Goal: Information Seeking & Learning: Check status

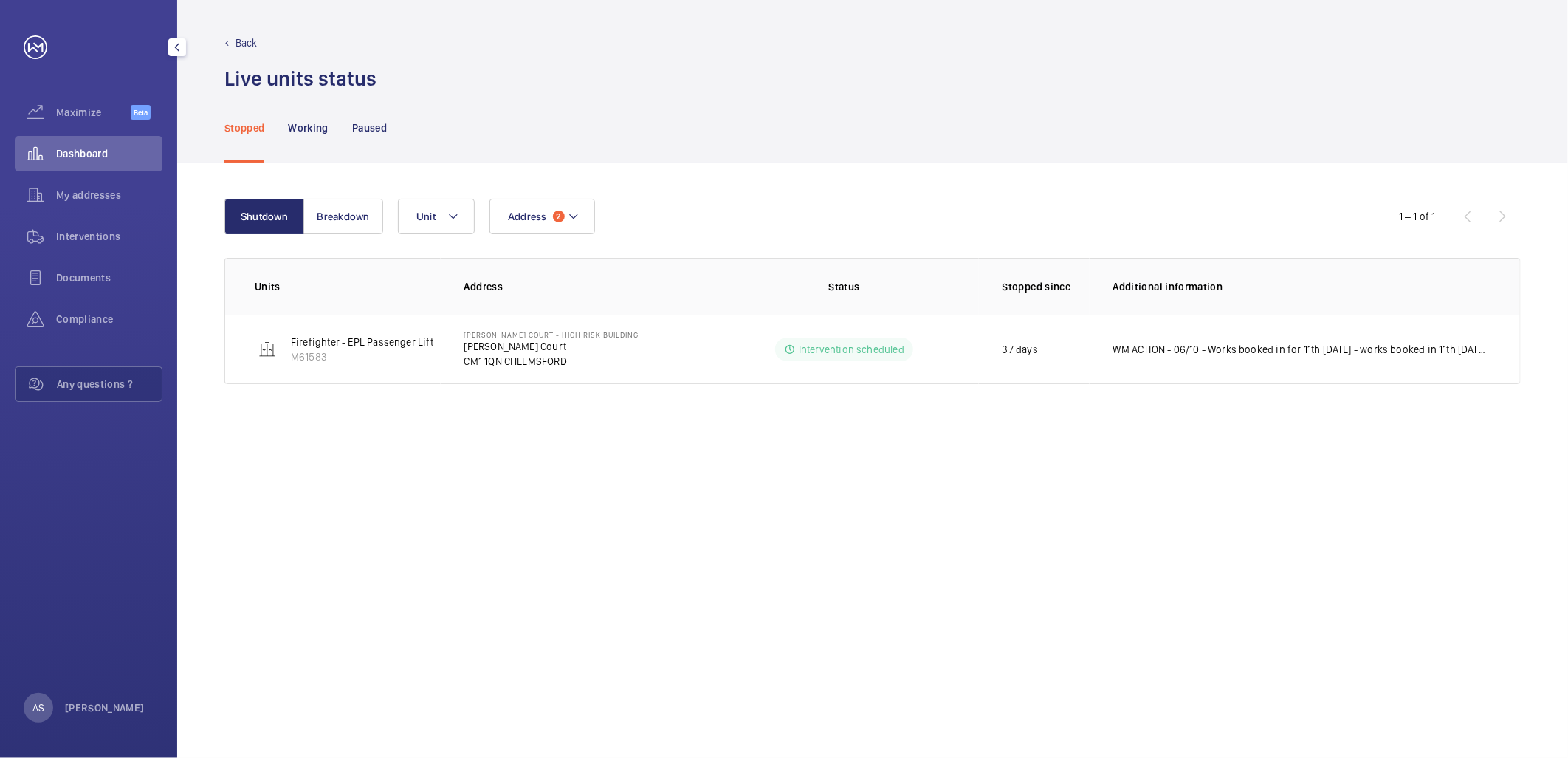
click at [74, 150] on span "Dashboard" at bounding box center [109, 153] width 106 height 15
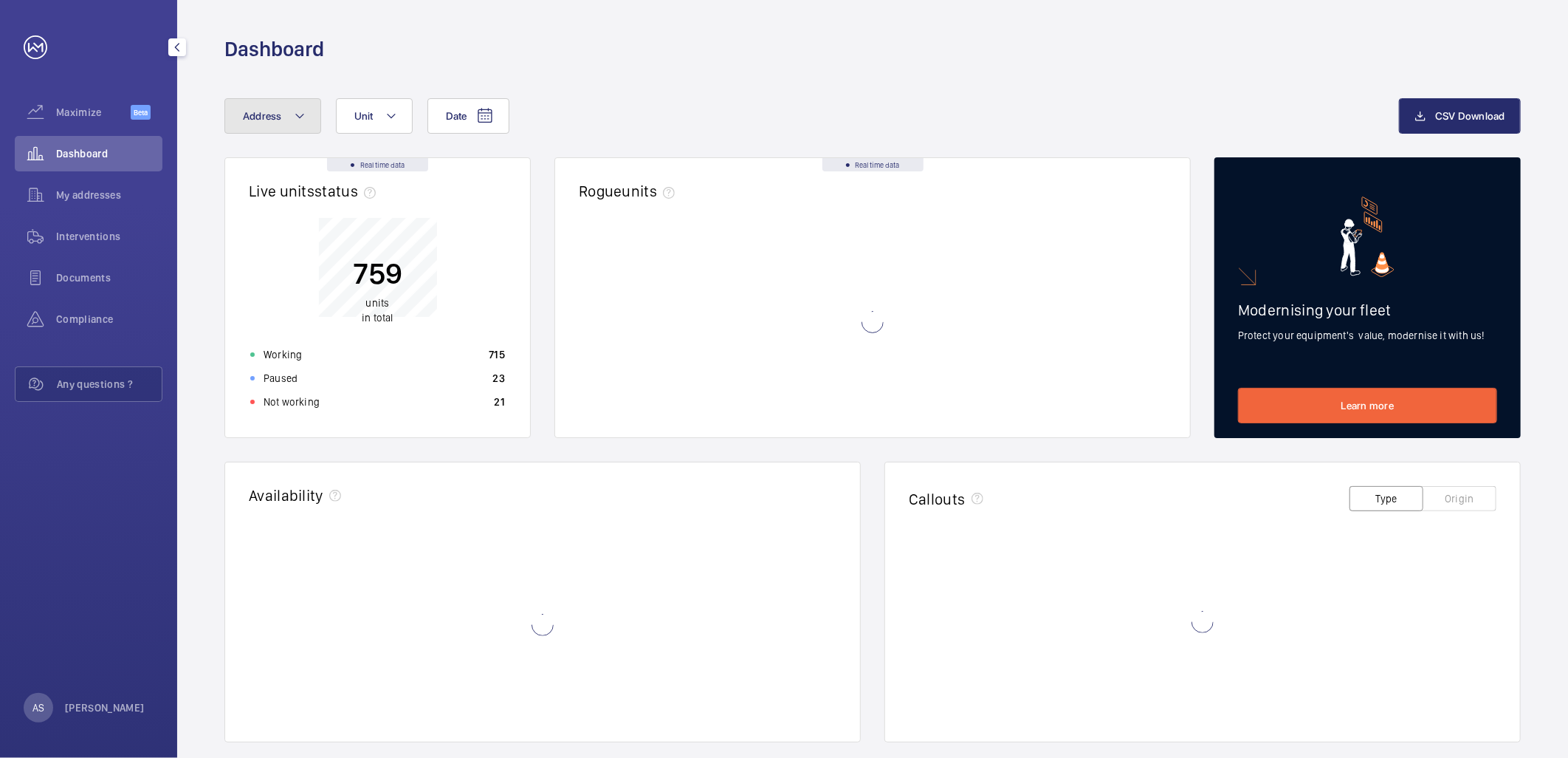
click at [252, 114] on span "Address" at bounding box center [263, 116] width 39 height 12
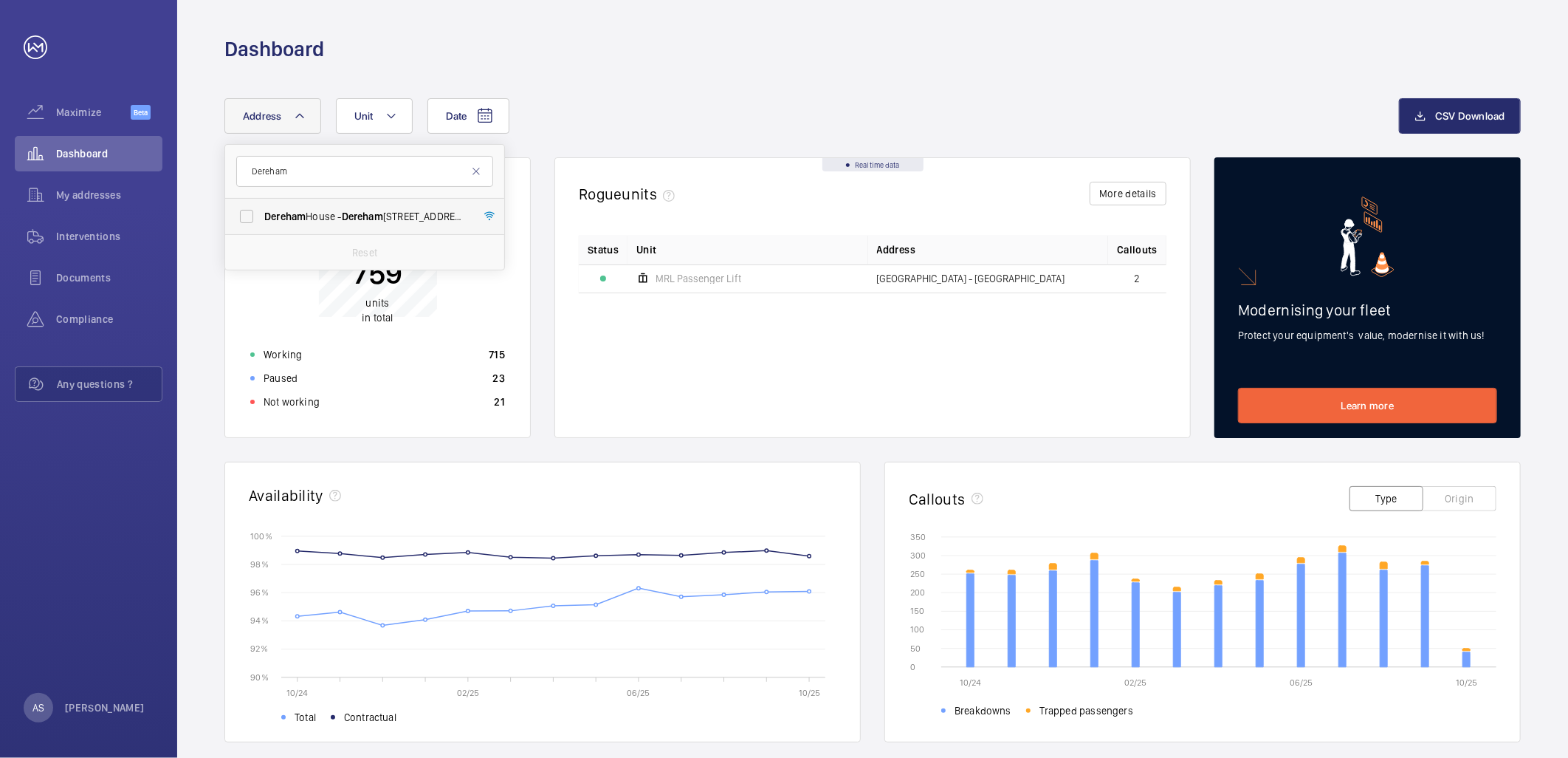
type input "Dereham"
click at [345, 218] on span "Dereham" at bounding box center [363, 216] width 41 height 12
click at [261, 218] on input "[GEOGRAPHIC_DATA] - [GEOGRAPHIC_DATA]" at bounding box center [246, 216] width 29 height 29
checkbox input "true"
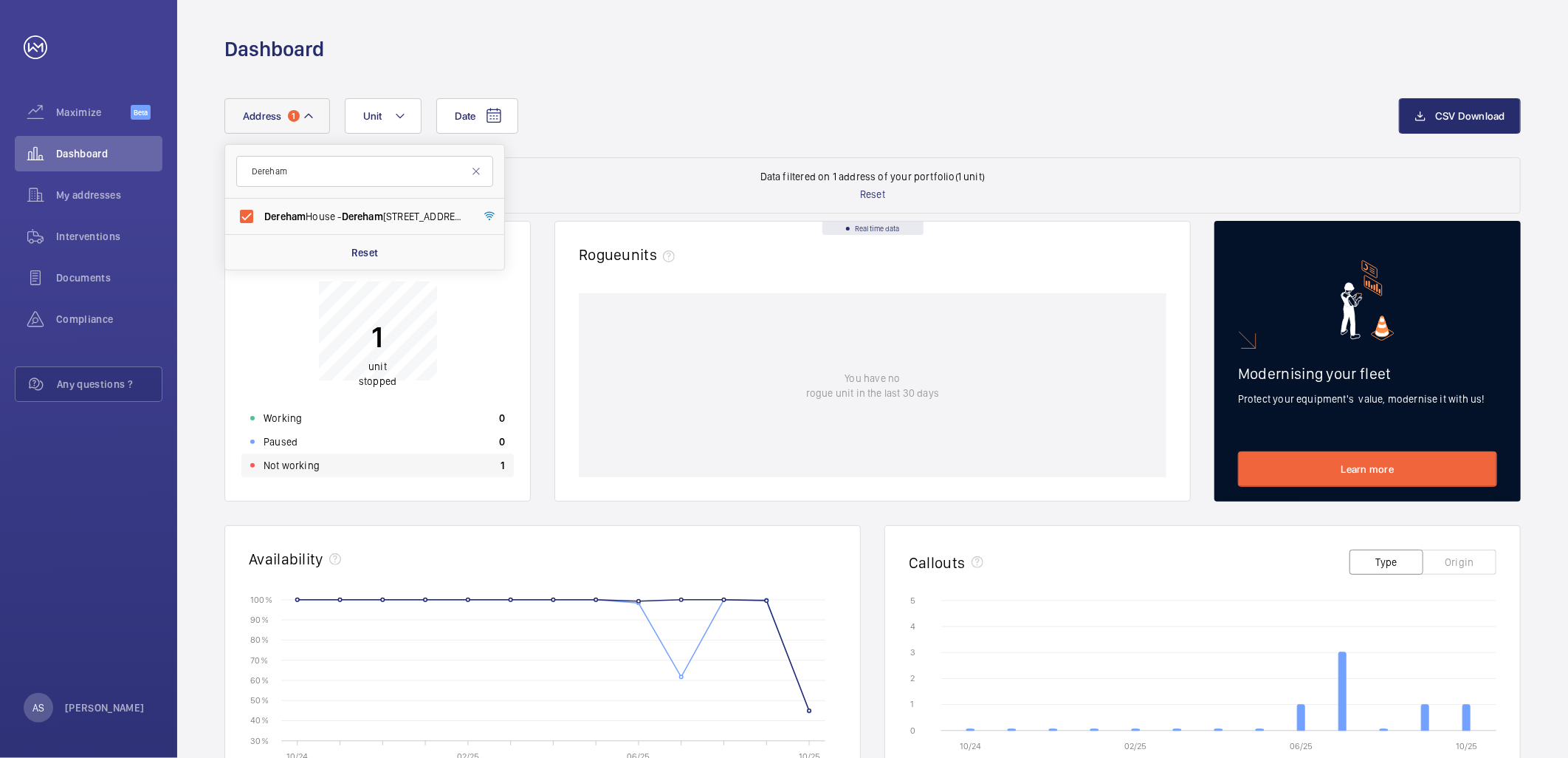
click at [402, 469] on div "Not working 1" at bounding box center [378, 465] width 273 height 24
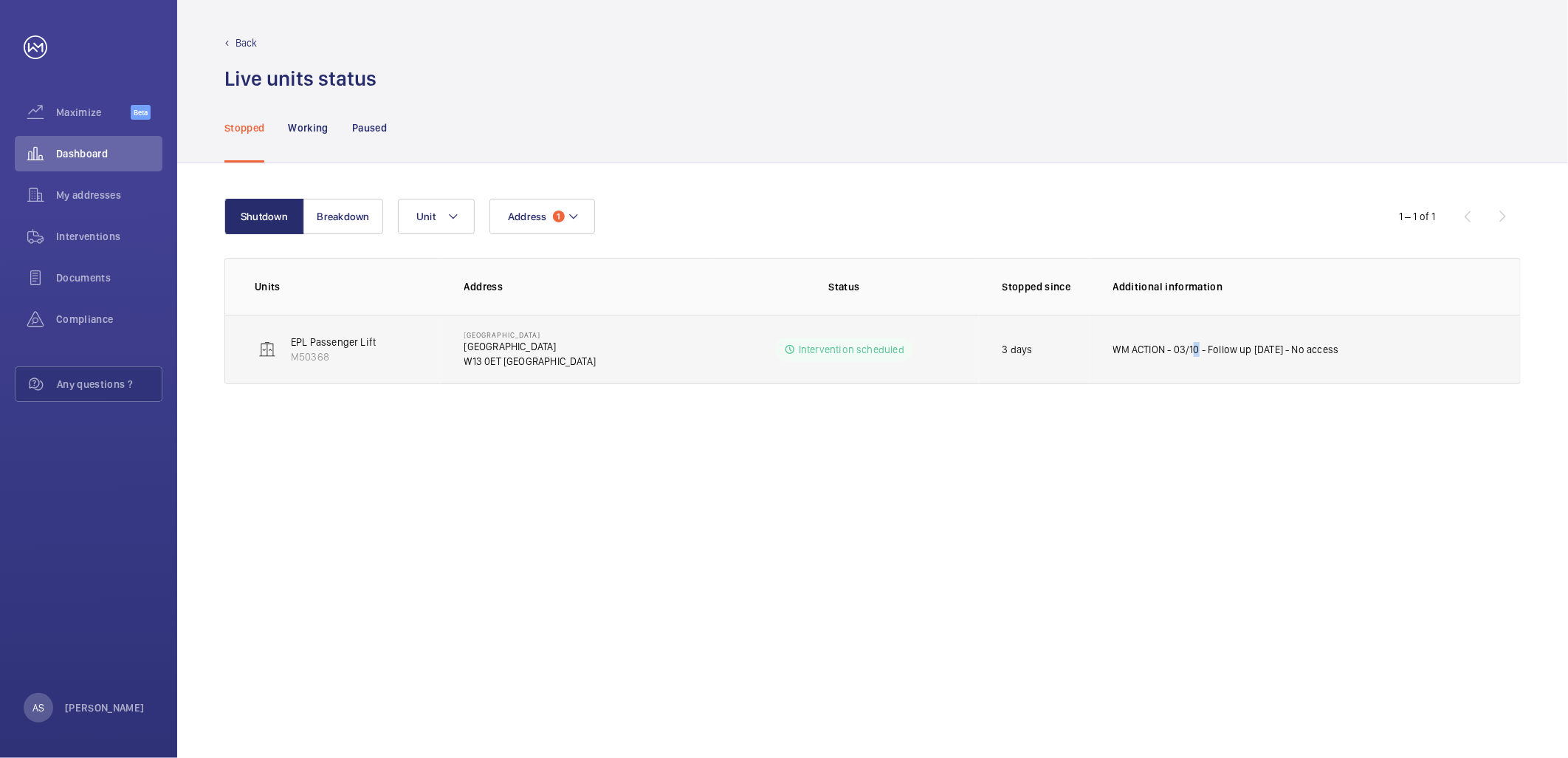
click at [1192, 345] on p "WM ACTION - 03/10 - Follow up [DATE] - No access" at bounding box center [1226, 349] width 226 height 15
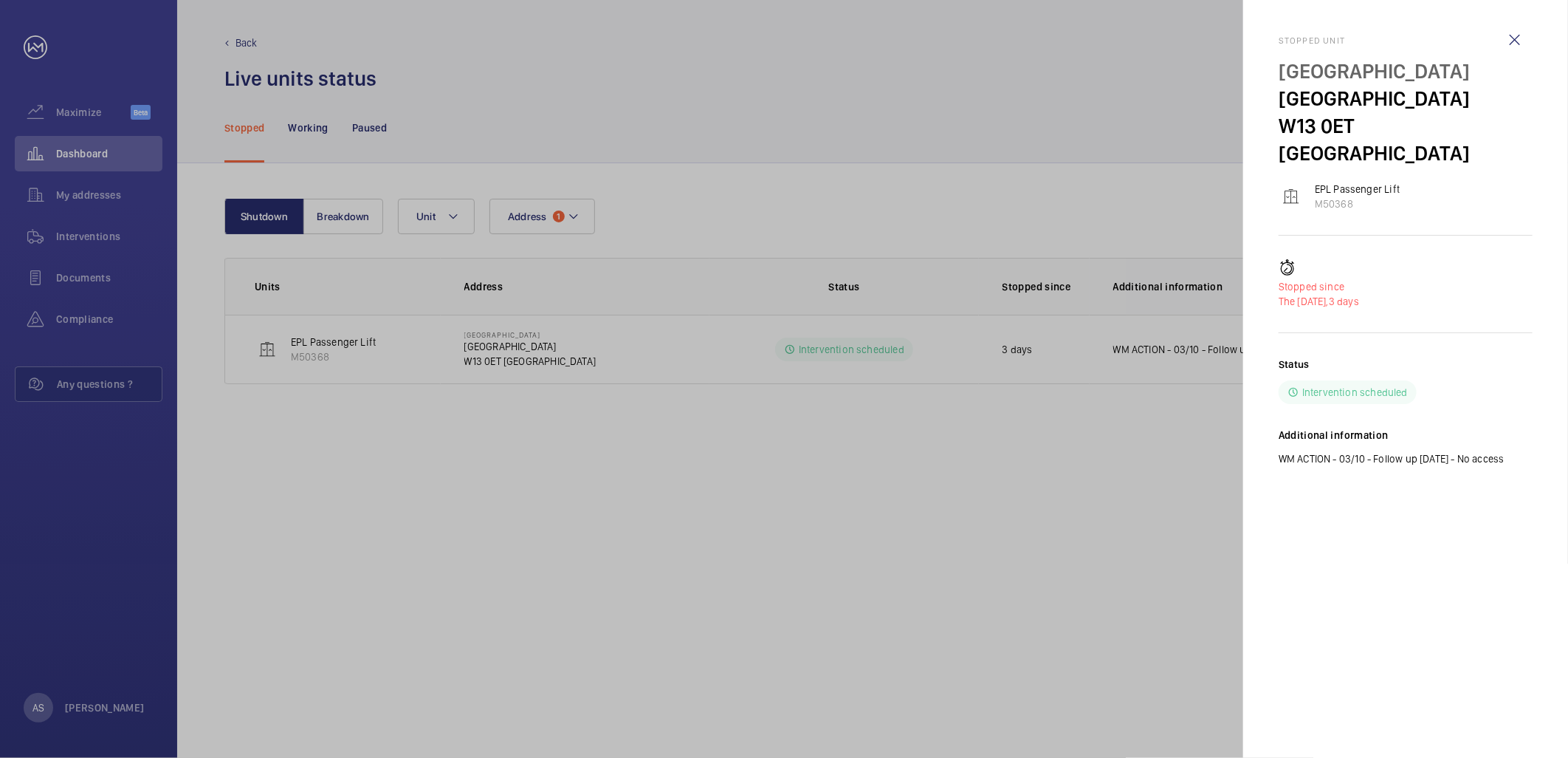
click at [1157, 552] on div at bounding box center [784, 379] width 1568 height 758
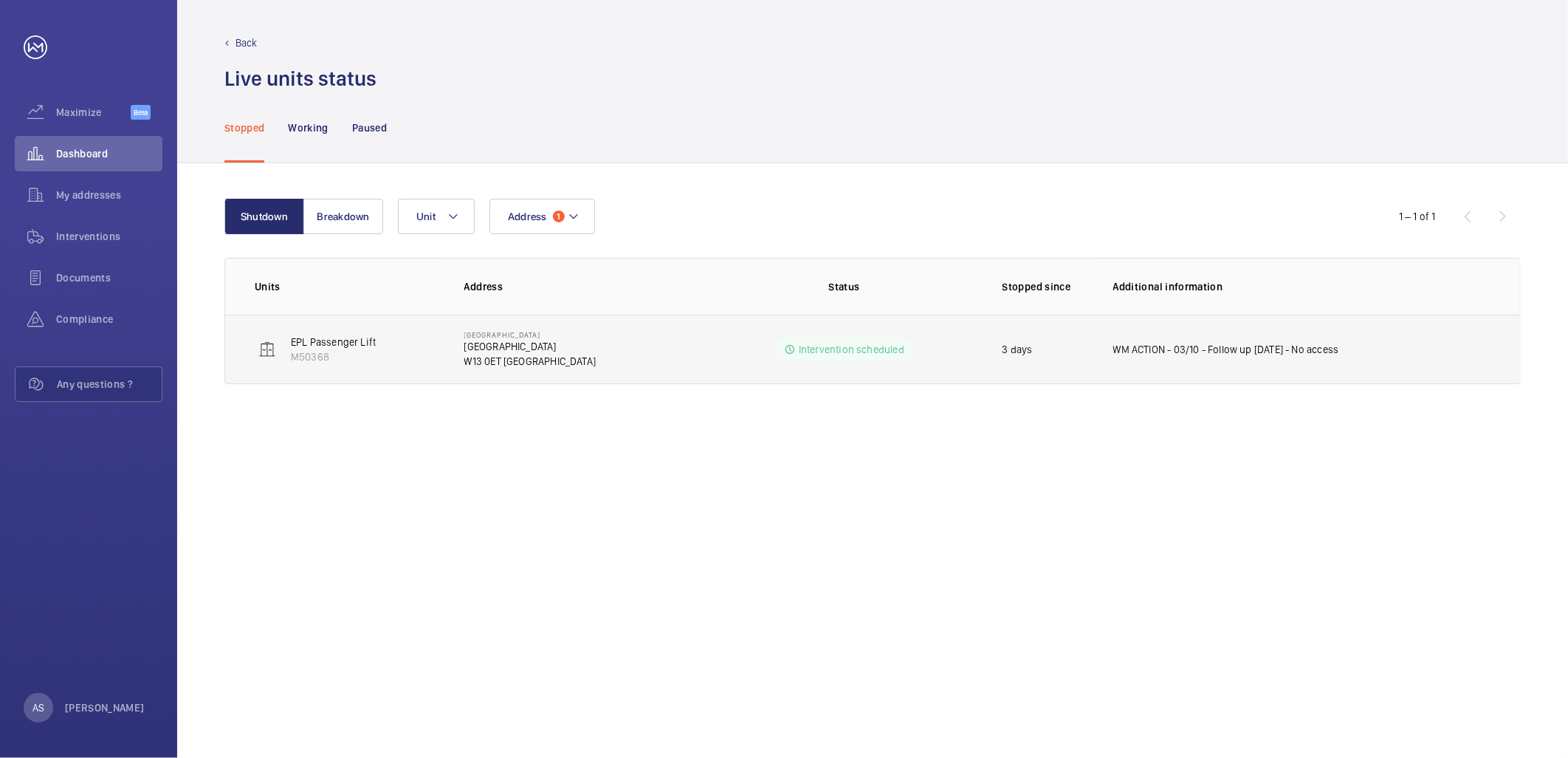
click at [507, 336] on p "[GEOGRAPHIC_DATA]" at bounding box center [531, 334] width 132 height 9
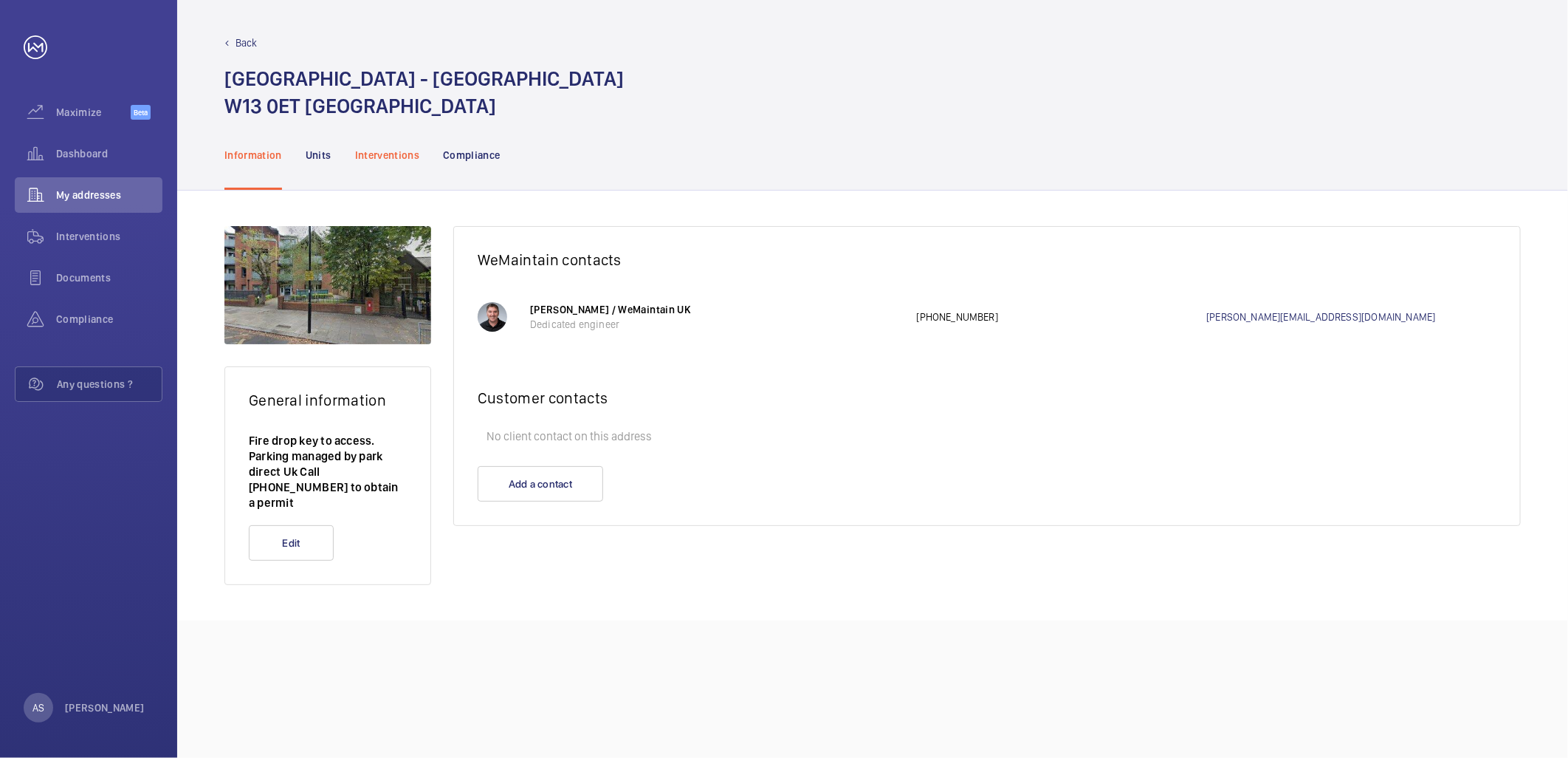
click at [397, 133] on div "Interventions" at bounding box center [387, 155] width 65 height 70
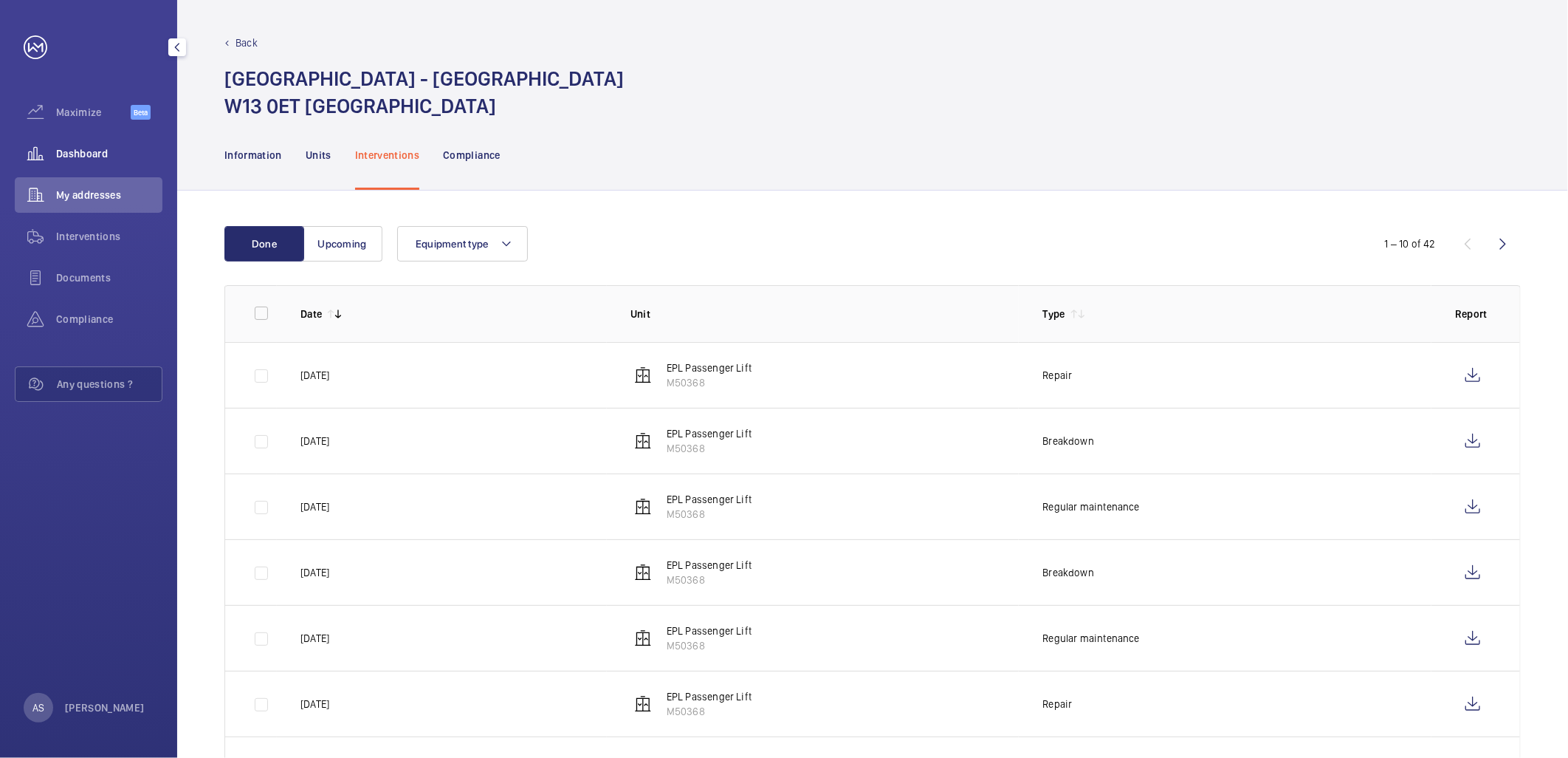
click at [81, 146] on span "Dashboard" at bounding box center [109, 153] width 106 height 15
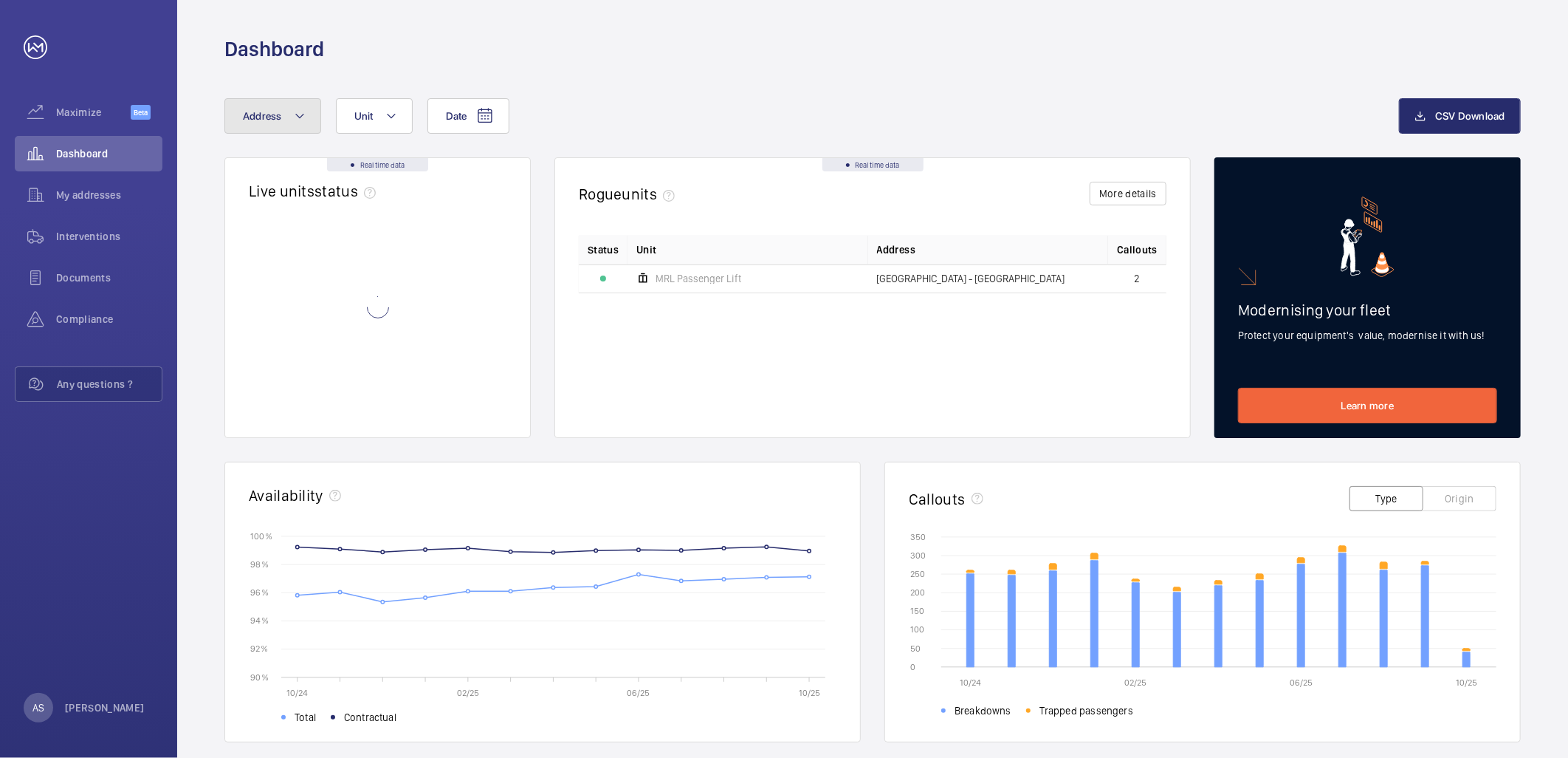
click at [304, 129] on button "Address" at bounding box center [273, 116] width 97 height 35
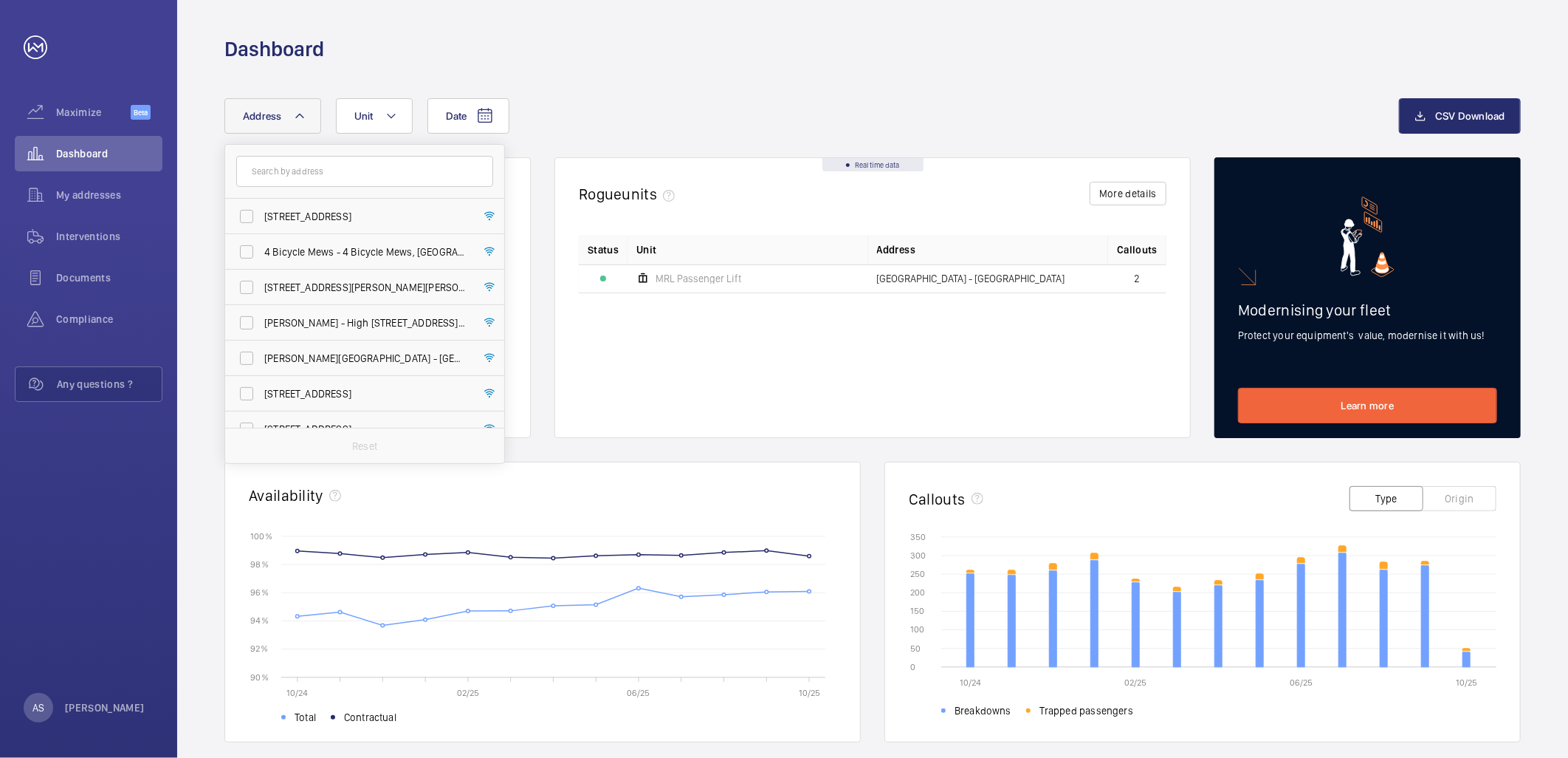
click at [565, 47] on div "Dashboard" at bounding box center [873, 49] width 1296 height 28
